Goal: Task Accomplishment & Management: Manage account settings

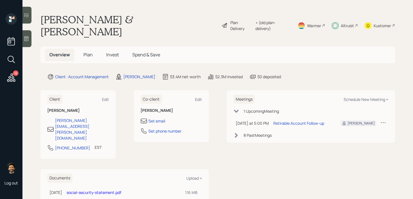
click at [350, 16] on div "Altruist" at bounding box center [345, 25] width 26 height 24
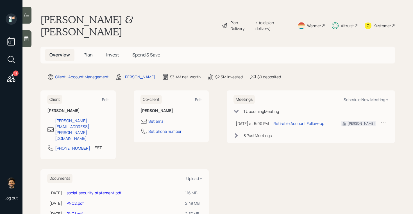
click at [14, 79] on icon at bounding box center [11, 78] width 8 height 8
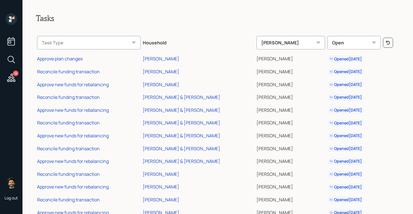
scroll to position [81, 0]
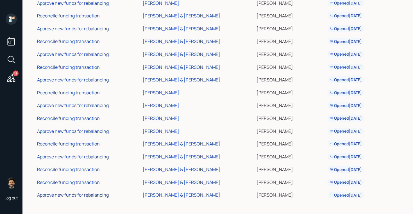
click at [82, 195] on div "Approve new funds for rebalancing" at bounding box center [73, 195] width 72 height 6
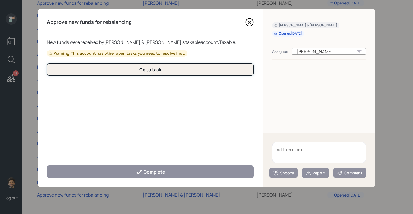
click at [131, 71] on button "Go to task" at bounding box center [150, 69] width 207 height 12
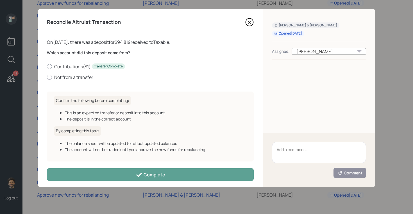
click at [63, 68] on label "Contributions ( $1 ) Transfer Complete" at bounding box center [150, 66] width 207 height 6
click at [47, 67] on input "Contributions ( $1 ) Transfer Complete" at bounding box center [47, 66] width 0 height 0
radio input "true"
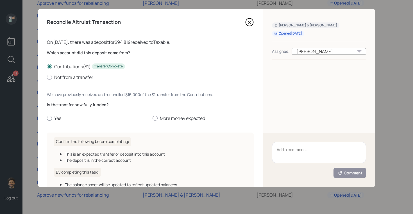
click at [53, 116] on label "Yes" at bounding box center [97, 118] width 101 height 6
click at [47, 118] on input "Yes" at bounding box center [47, 118] width 0 height 0
radio input "true"
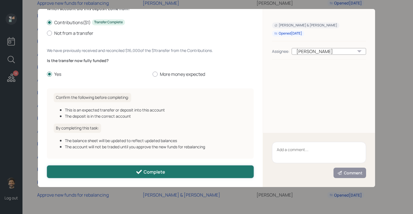
click at [129, 169] on button "Complete" at bounding box center [150, 171] width 207 height 13
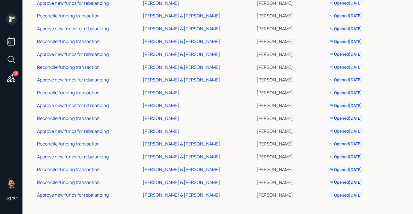
click at [88, 195] on div "Approve new funds for rebalancing" at bounding box center [73, 195] width 72 height 6
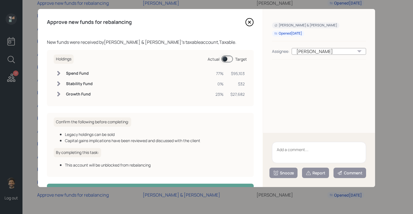
scroll to position [18, 0]
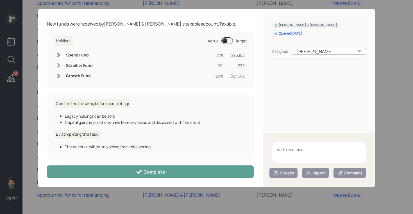
click at [225, 43] on span at bounding box center [227, 40] width 12 height 7
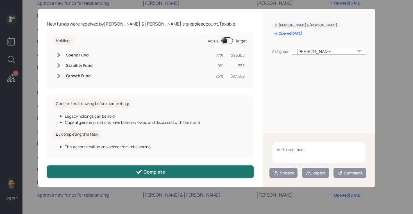
click at [155, 174] on div "Complete" at bounding box center [150, 172] width 29 height 7
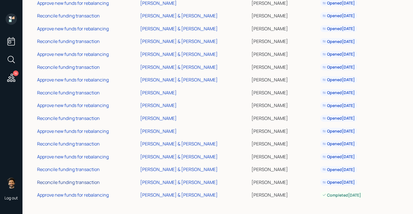
click at [70, 182] on div "Reconcile funding transaction" at bounding box center [68, 182] width 63 height 6
click at [71, 158] on div "Approve new funds for rebalancing" at bounding box center [73, 157] width 72 height 6
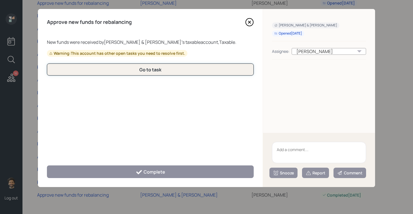
click at [127, 70] on button "Go to task" at bounding box center [150, 69] width 207 height 12
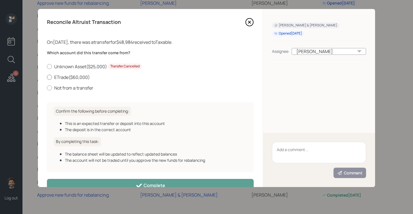
click at [65, 77] on label "ETrade ( $60,000 )" at bounding box center [150, 77] width 207 height 6
click at [47, 77] on input "ETrade ( $60,000 )" at bounding box center [47, 77] width 0 height 0
radio input "true"
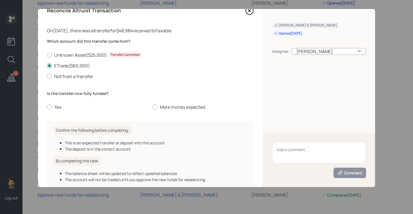
scroll to position [28, 0]
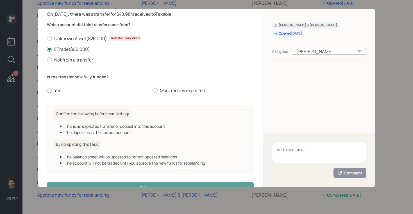
click at [56, 90] on label "Yes" at bounding box center [97, 90] width 101 height 6
click at [47, 90] on input "Yes" at bounding box center [47, 90] width 0 height 0
radio input "true"
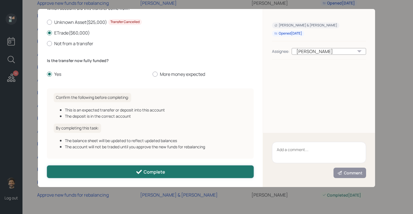
click at [106, 172] on button "Complete" at bounding box center [150, 171] width 207 height 13
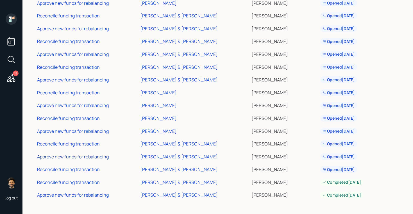
click at [85, 157] on div "Approve new funds for rebalancing" at bounding box center [73, 157] width 72 height 6
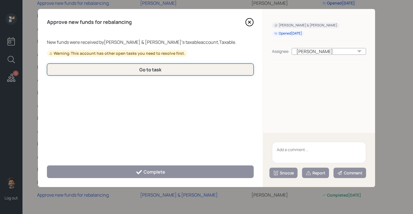
click at [113, 71] on button "Go to task" at bounding box center [150, 69] width 207 height 12
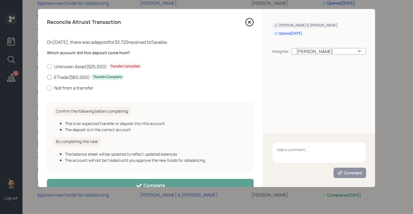
click at [59, 77] on label "ETrade ( $60,000 ) Transfer Complete" at bounding box center [150, 77] width 207 height 6
click at [47, 77] on input "ETrade ( $60,000 ) Transfer Complete" at bounding box center [47, 77] width 0 height 0
radio input "true"
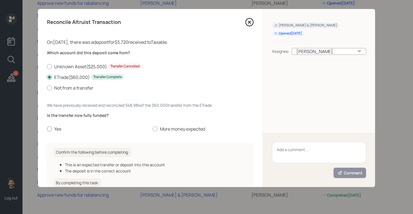
click at [56, 128] on label "Yes" at bounding box center [97, 129] width 101 height 6
click at [47, 129] on input "Yes" at bounding box center [47, 129] width 0 height 0
radio input "true"
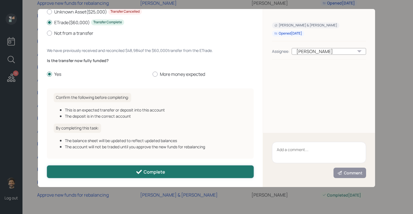
click at [117, 171] on button "Complete" at bounding box center [150, 171] width 207 height 13
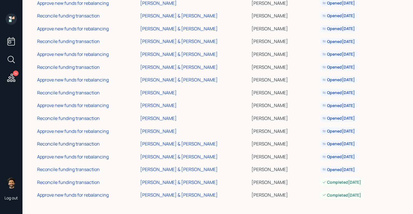
click at [88, 144] on div "Reconcile funding transaction" at bounding box center [68, 144] width 63 height 6
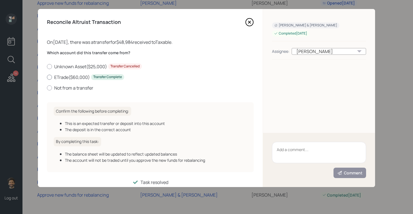
click at [58, 77] on label "ETrade ( $60,000 ) Transfer Complete" at bounding box center [150, 77] width 207 height 6
click at [47, 77] on input "ETrade ( $60,000 ) Transfer Complete" at bounding box center [47, 77] width 0 height 0
radio input "true"
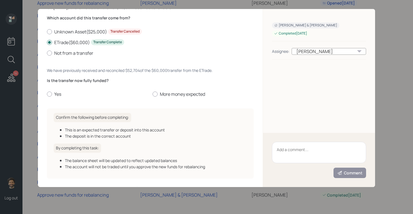
scroll to position [45, 0]
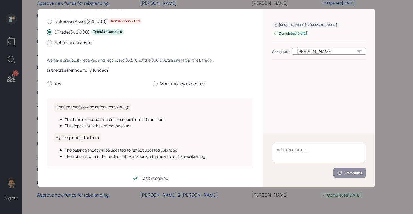
click at [54, 84] on label "Yes" at bounding box center [97, 84] width 101 height 6
click at [47, 84] on input "Yes" at bounding box center [47, 84] width 0 height 0
radio input "true"
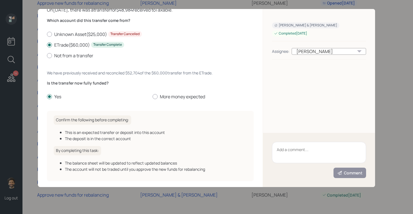
scroll to position [49, 0]
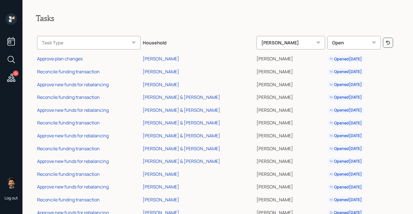
scroll to position [1, 0]
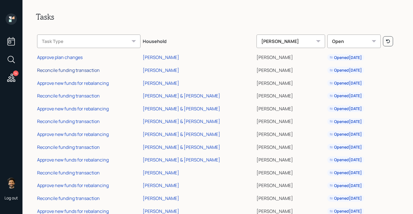
click at [85, 72] on div "Reconcile funding transaction" at bounding box center [68, 70] width 63 height 6
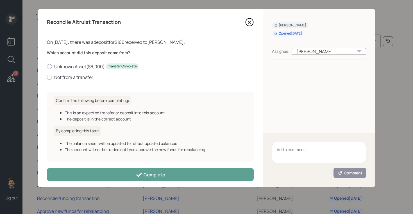
click at [75, 67] on label "Unknown Asset ( $6,000 ) Transfer Complete" at bounding box center [150, 66] width 207 height 6
click at [47, 67] on input "Unknown Asset ( $6,000 ) Transfer Complete" at bounding box center [47, 66] width 0 height 0
radio input "true"
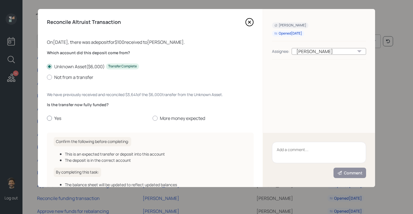
click at [58, 119] on label "Yes" at bounding box center [97, 118] width 101 height 6
click at [47, 119] on input "Yes" at bounding box center [47, 118] width 0 height 0
radio input "true"
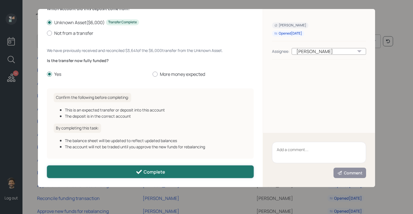
click at [94, 170] on button "Complete" at bounding box center [150, 171] width 207 height 13
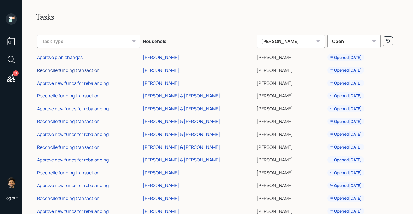
click at [80, 72] on div "Reconcile funding transaction" at bounding box center [68, 70] width 63 height 6
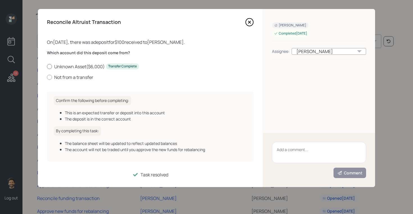
click at [57, 68] on label "Unknown Asset ( $6,000 ) Transfer Complete" at bounding box center [150, 66] width 207 height 6
click at [47, 67] on input "Unknown Asset ( $6,000 ) Transfer Complete" at bounding box center [47, 66] width 0 height 0
radio input "true"
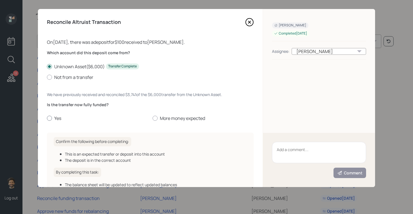
scroll to position [38, 0]
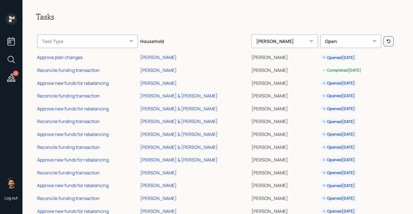
click at [70, 85] on div "Approve new funds for rebalancing" at bounding box center [73, 83] width 72 height 6
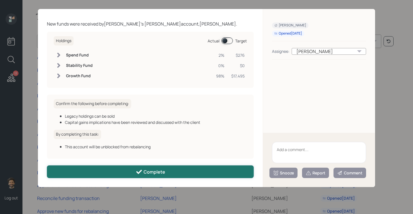
click at [124, 171] on button "Complete" at bounding box center [150, 171] width 207 height 13
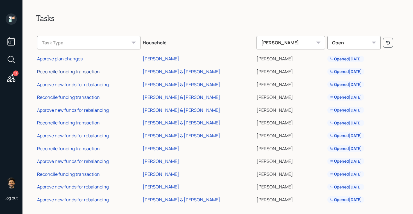
click at [83, 72] on div "Reconcile funding transaction" at bounding box center [68, 72] width 63 height 6
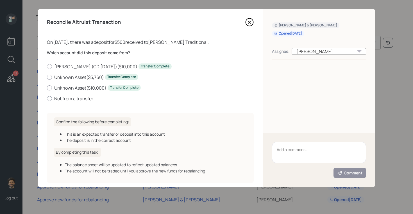
click at [68, 101] on label "Not from a transfer" at bounding box center [150, 99] width 207 height 6
click at [47, 99] on input "Not from a transfer" at bounding box center [47, 98] width 0 height 0
radio input "true"
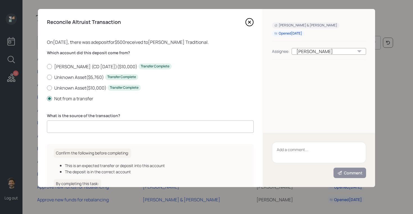
click at [88, 124] on input at bounding box center [150, 127] width 207 height 12
type input "cash"
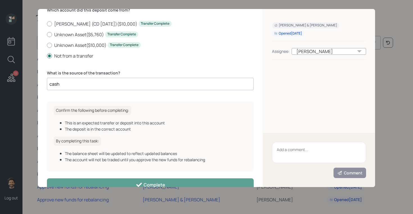
scroll to position [56, 0]
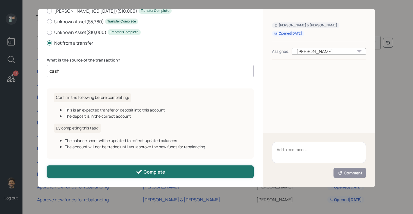
click at [97, 169] on button "Complete" at bounding box center [150, 171] width 207 height 13
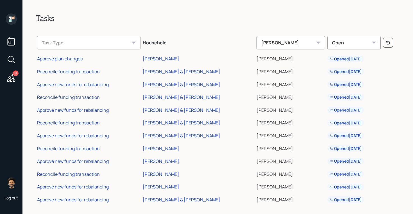
click at [82, 97] on div "Reconcile funding transaction" at bounding box center [68, 97] width 63 height 6
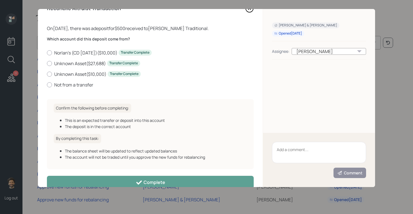
scroll to position [24, 0]
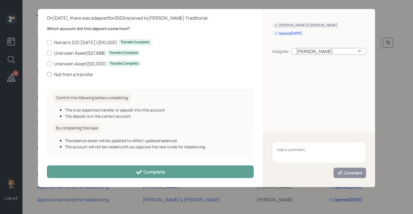
click at [69, 74] on label "Not from a transfer" at bounding box center [150, 74] width 207 height 6
click at [47, 74] on input "Not from a transfer" at bounding box center [47, 74] width 0 height 0
radio input "true"
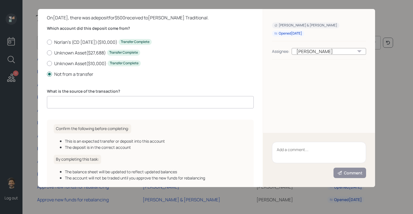
scroll to position [56, 0]
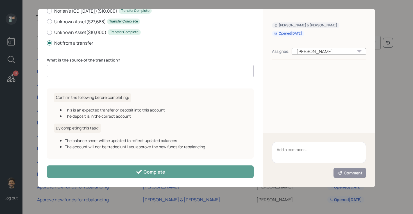
click at [76, 71] on input at bounding box center [150, 71] width 207 height 12
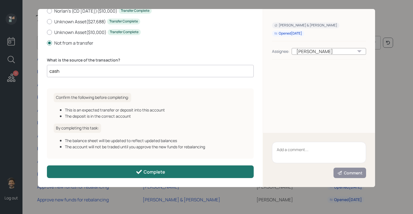
type input "cash"
click at [81, 172] on button "Complete" at bounding box center [150, 171] width 207 height 13
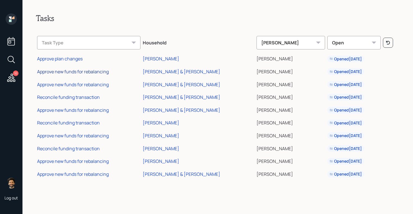
click at [69, 71] on div "Approve new funds for rebalancing" at bounding box center [73, 72] width 72 height 6
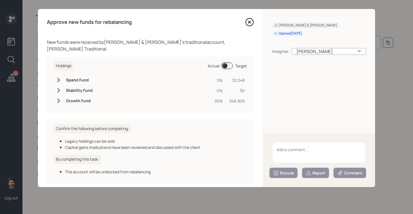
scroll to position [18, 0]
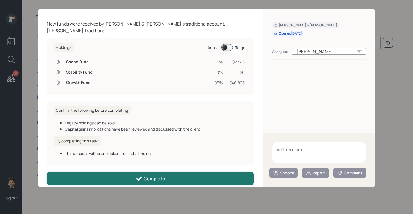
click at [132, 173] on button "Complete" at bounding box center [150, 178] width 207 height 13
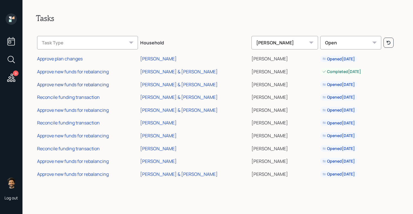
click at [75, 84] on div "Approve new funds for rebalancing" at bounding box center [73, 84] width 72 height 6
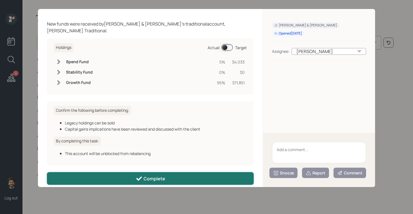
click at [126, 177] on button "Complete" at bounding box center [150, 178] width 207 height 13
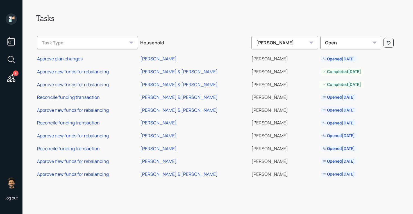
click at [78, 84] on div "Approve new funds for rebalancing" at bounding box center [73, 84] width 72 height 6
click at [75, 98] on div "Reconcile funding transaction" at bounding box center [68, 97] width 63 height 6
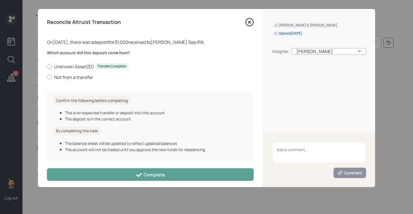
scroll to position [3, 0]
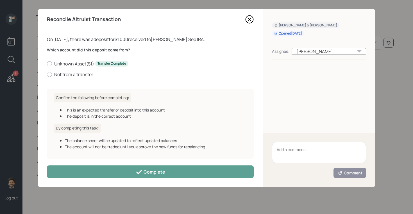
click at [69, 70] on div "Unknown Asset ( $1 ) Transfer Complete Not from a transfer" at bounding box center [150, 69] width 207 height 17
click at [68, 74] on label "Not from a transfer" at bounding box center [150, 74] width 207 height 6
click at [47, 74] on input "Not from a transfer" at bounding box center [47, 74] width 0 height 0
radio input "true"
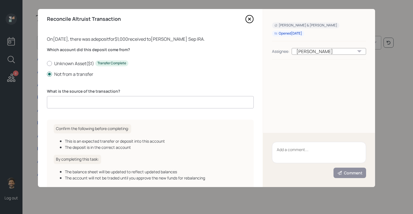
click at [85, 104] on input at bounding box center [150, 102] width 207 height 12
type input "cash"
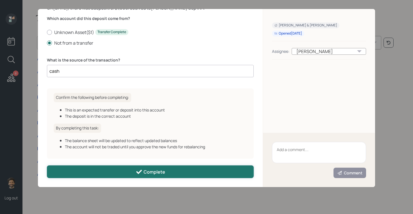
click at [93, 175] on button "Complete" at bounding box center [150, 171] width 207 height 13
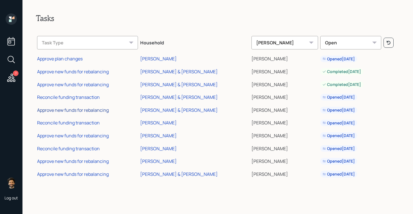
click at [74, 110] on div "Approve new funds for rebalancing" at bounding box center [73, 110] width 72 height 6
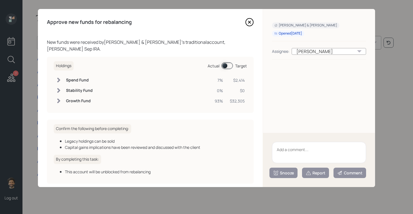
scroll to position [18, 0]
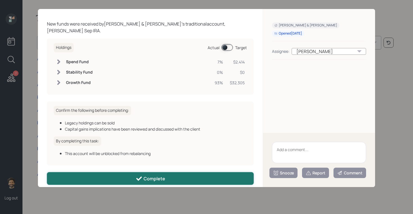
click at [119, 172] on button "Complete" at bounding box center [150, 178] width 207 height 13
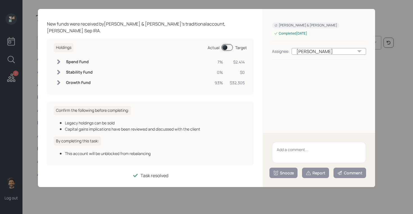
scroll to position [12, 0]
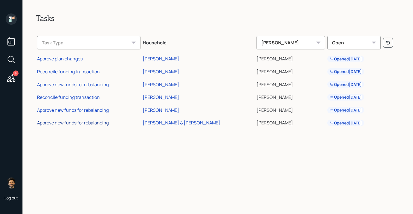
click at [85, 123] on div "Approve new funds for rebalancing" at bounding box center [73, 123] width 72 height 6
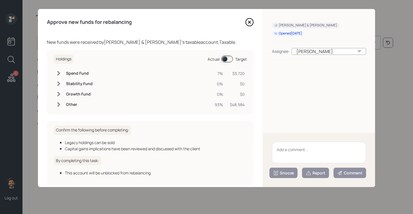
click at [287, 158] on textarea at bounding box center [319, 152] width 94 height 21
click at [287, 148] on textarea "To enrich screen reader interactions, please activate Accessibility in Grammarl…" at bounding box center [319, 152] width 94 height 21
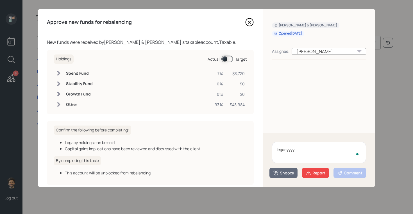
click at [287, 148] on textarea "legacyyyy" at bounding box center [319, 152] width 94 height 21
click at [305, 150] on textarea "legacyyyy" at bounding box center [319, 152] width 94 height 21
type textarea "legacyyyyyyy"
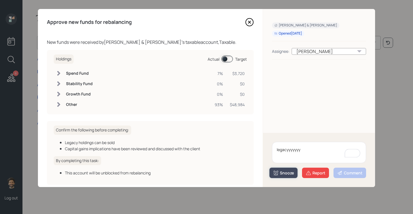
click at [280, 176] on div "Snooze" at bounding box center [283, 173] width 21 height 6
click at [280, 150] on button "1 week" at bounding box center [284, 149] width 28 height 11
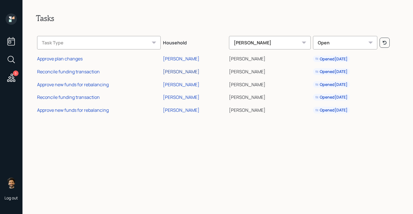
click at [174, 71] on div "[PERSON_NAME]" at bounding box center [181, 72] width 37 height 6
